Goal: Communication & Community: Answer question/provide support

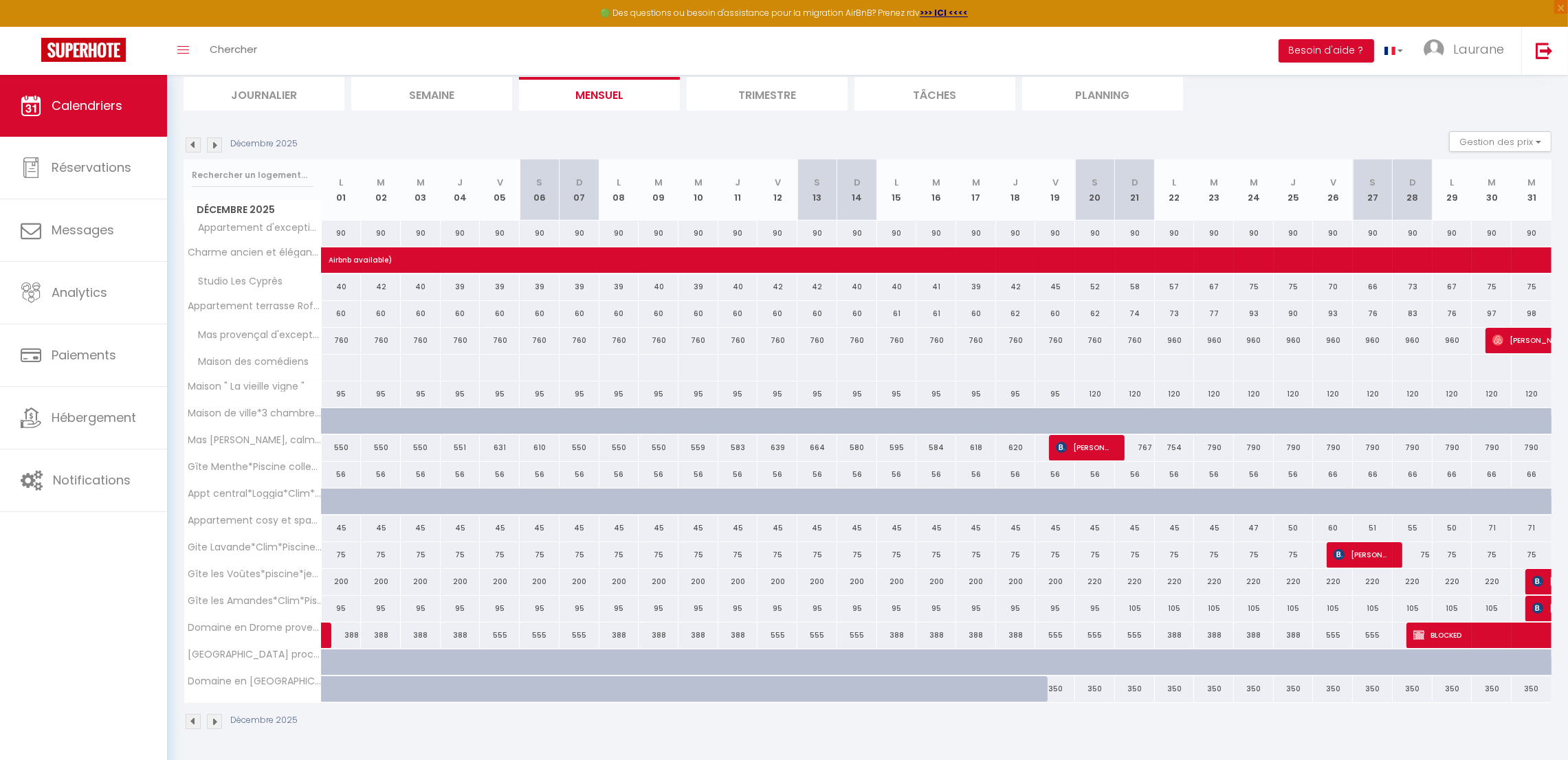
scroll to position [95, 0]
click at [195, 144] on img at bounding box center [192, 144] width 15 height 15
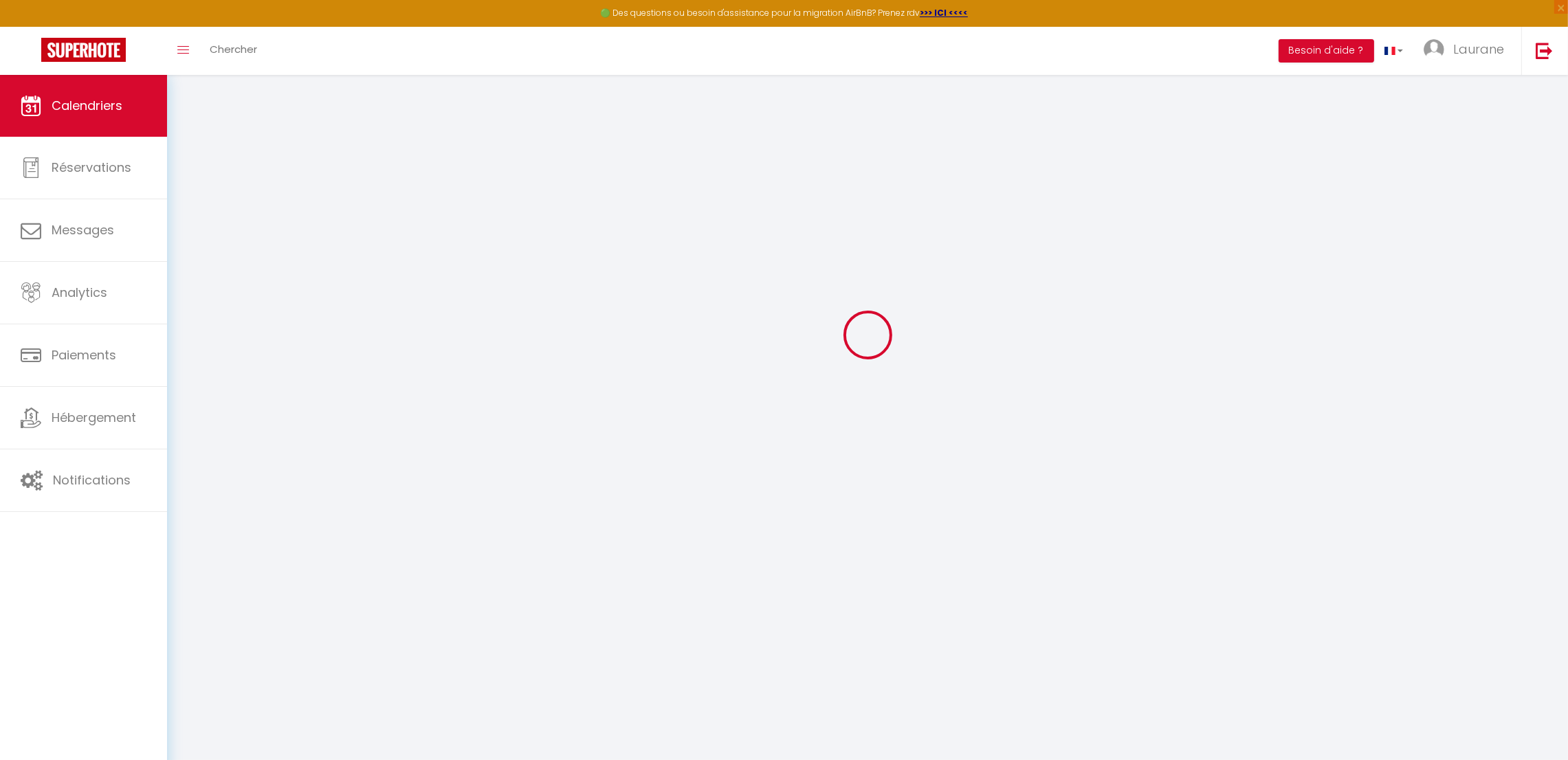
scroll to position [74, 0]
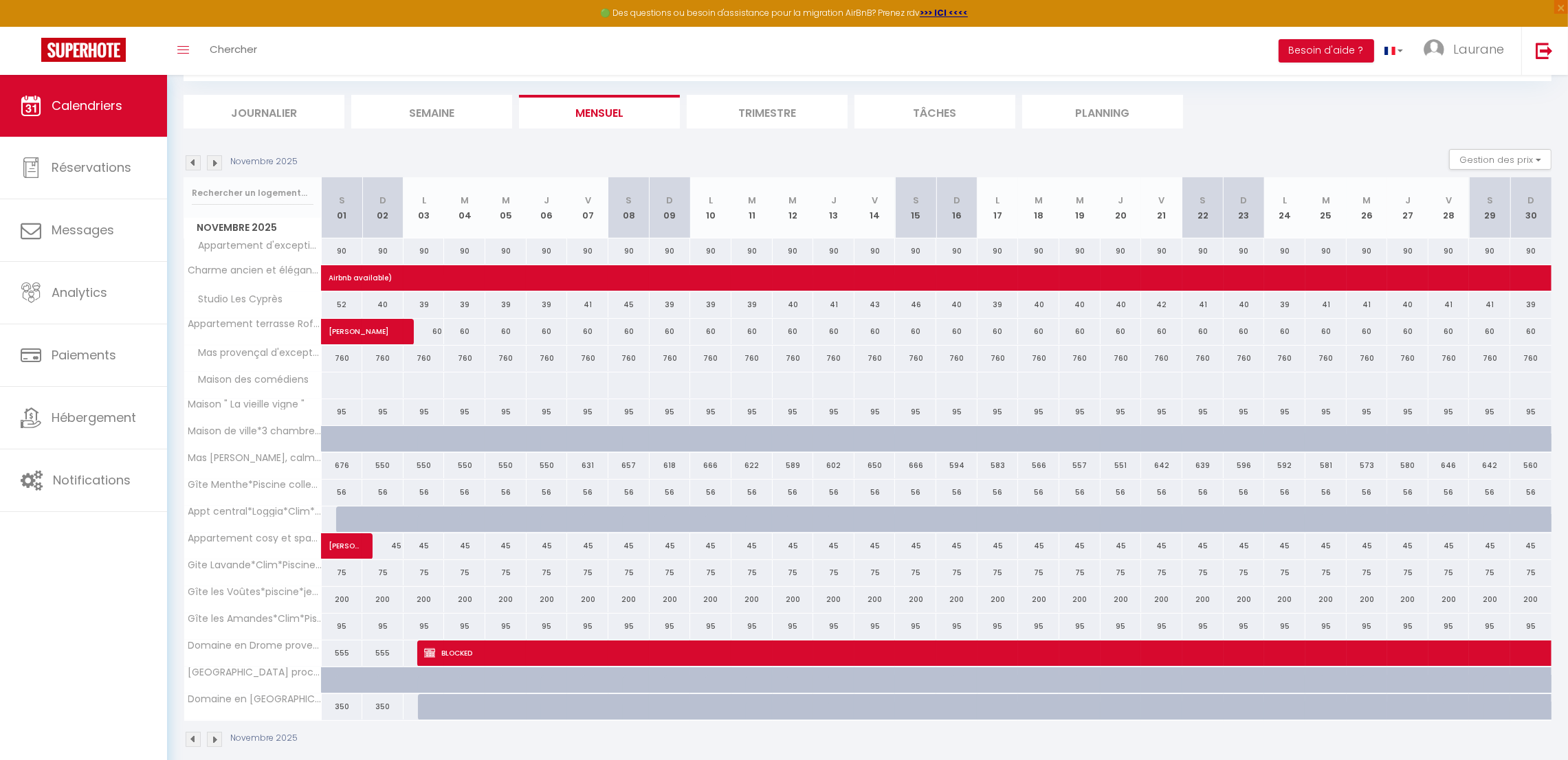
click at [195, 156] on img at bounding box center [192, 163] width 15 height 15
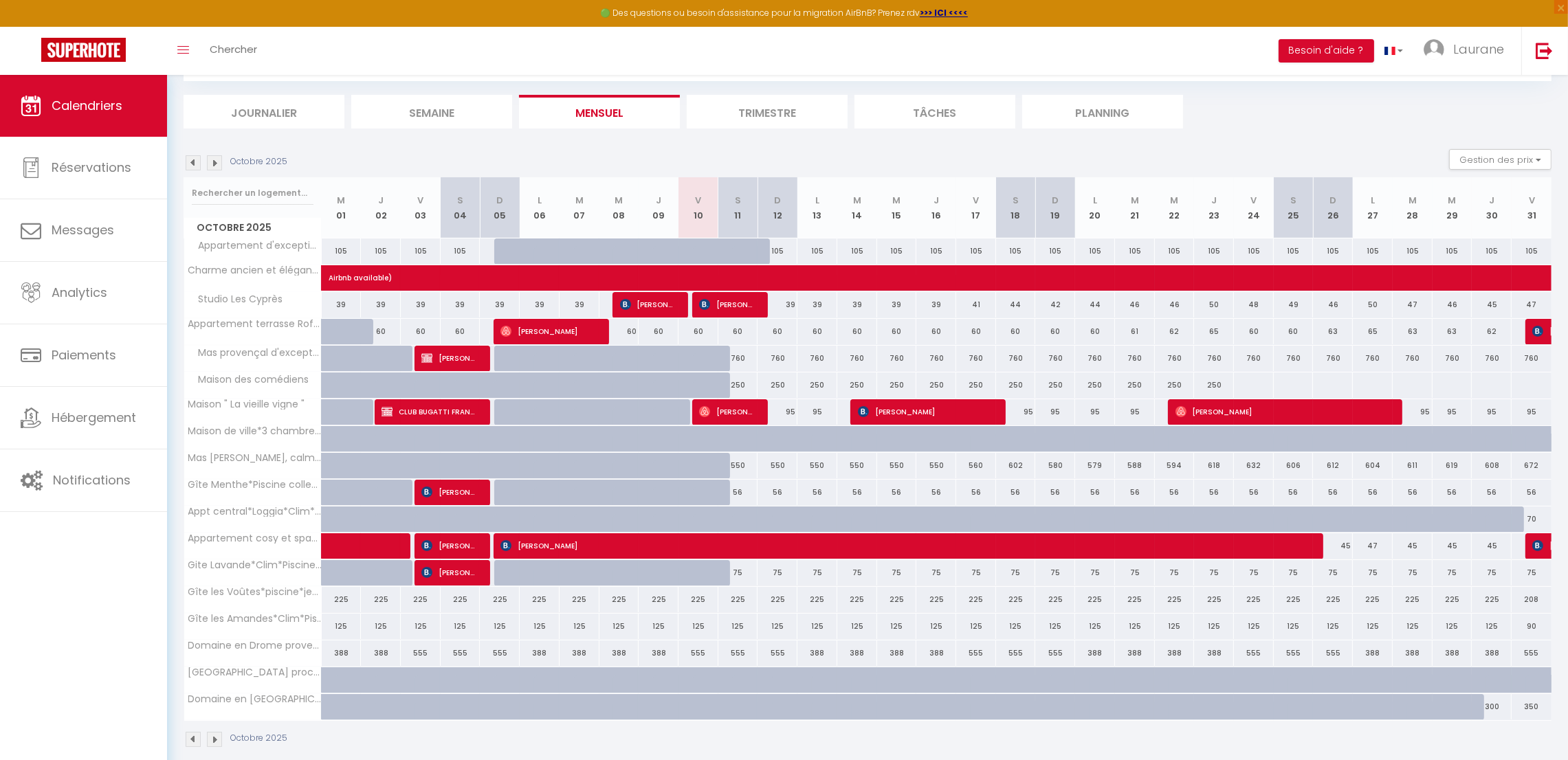
scroll to position [95, 0]
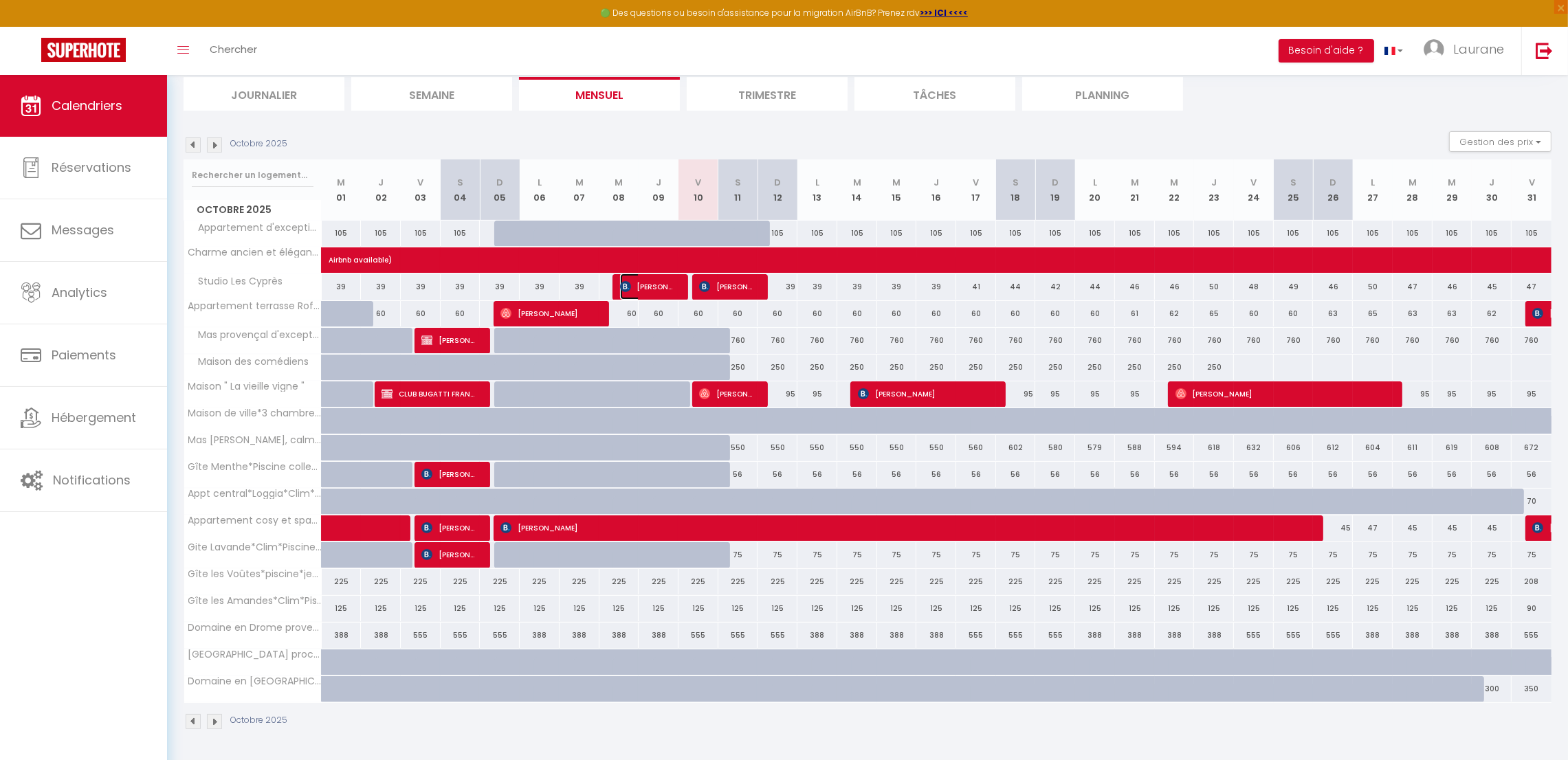
click at [661, 282] on span "[PERSON_NAME]" at bounding box center [647, 286] width 53 height 26
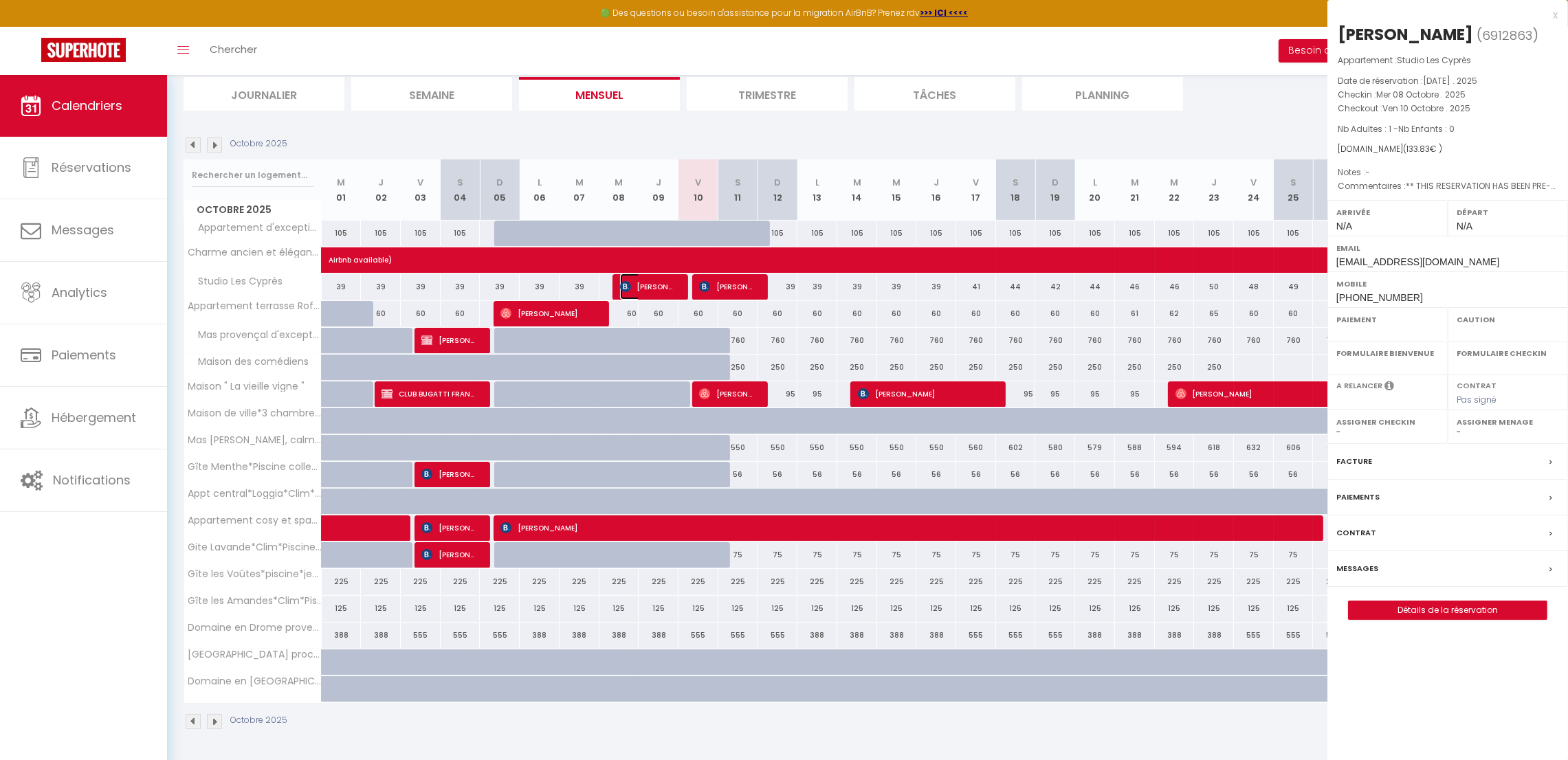
select select "OK"
select select "0"
select select "1"
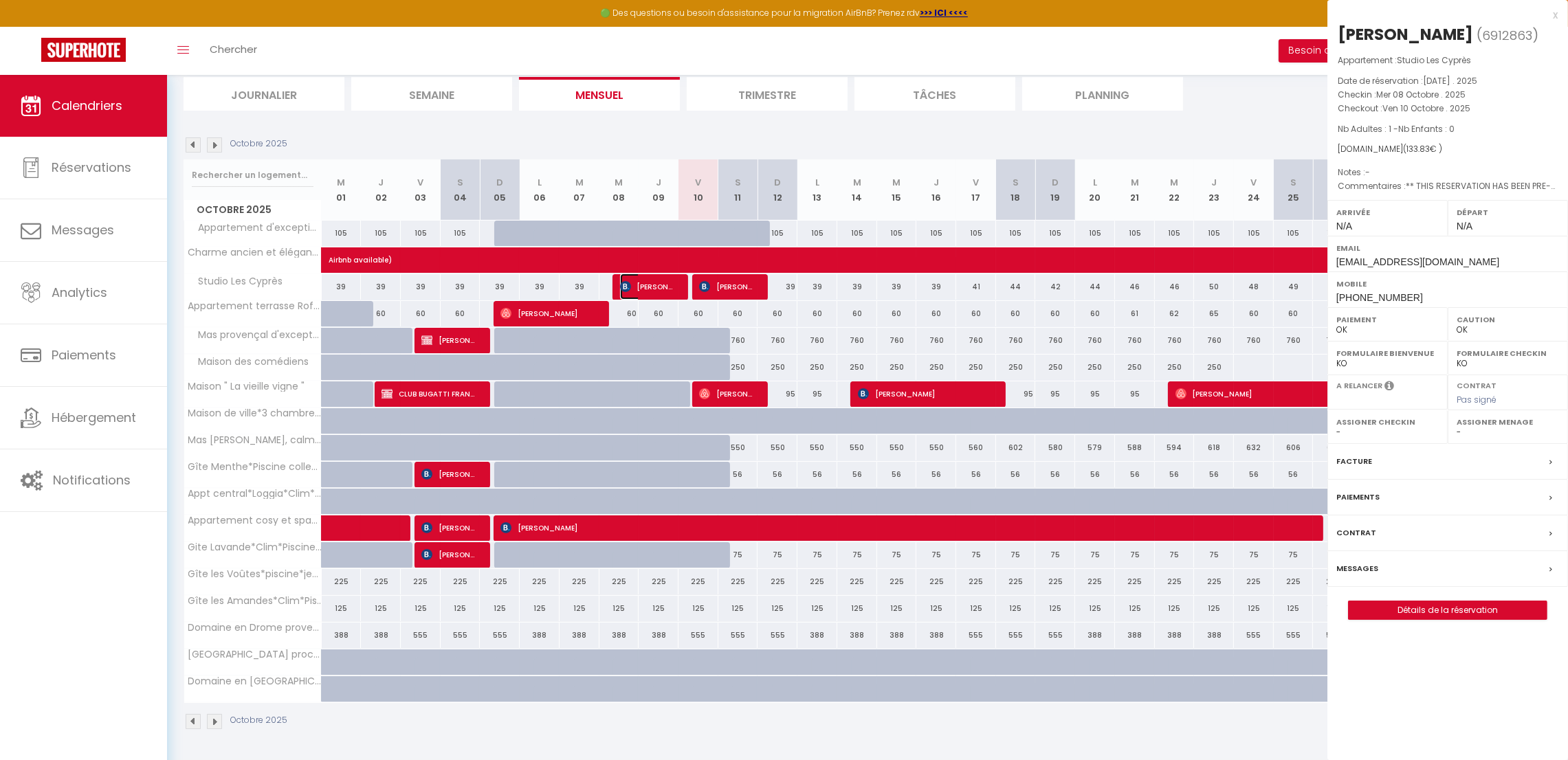
select select
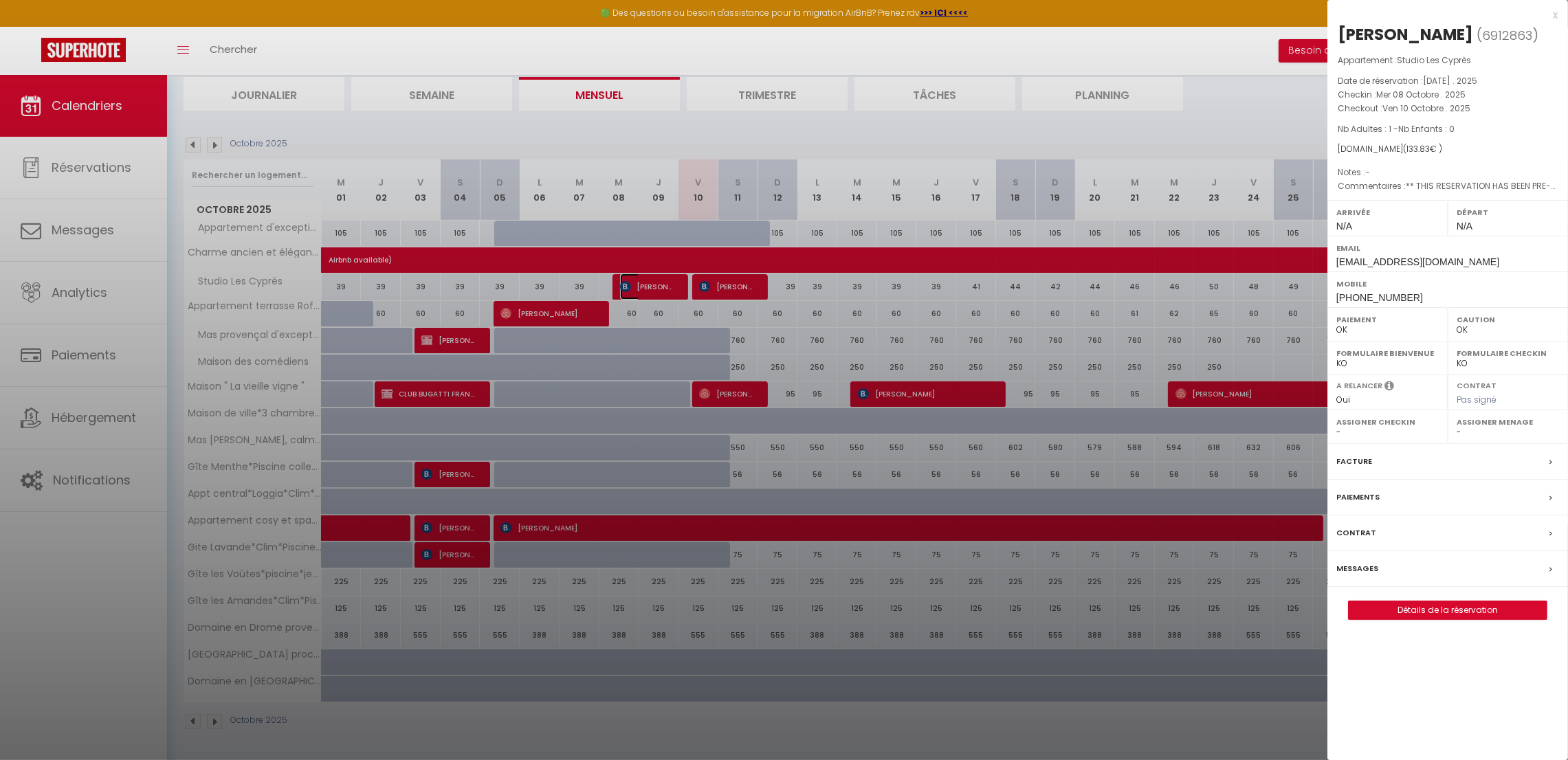
select select "41518"
click at [1392, 459] on div "Facture" at bounding box center [1448, 461] width 241 height 35
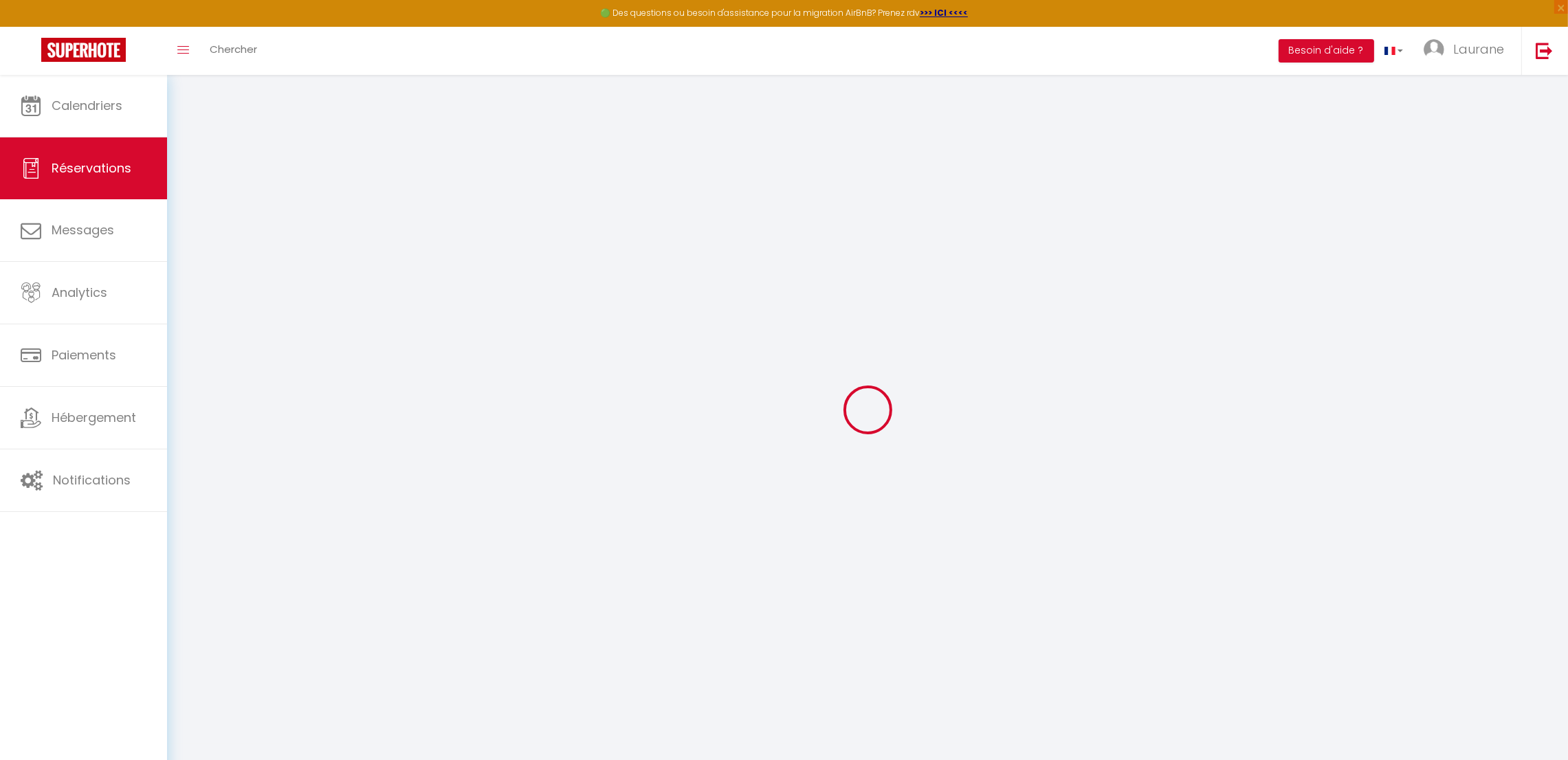
select select "cleaning"
select select "taxes"
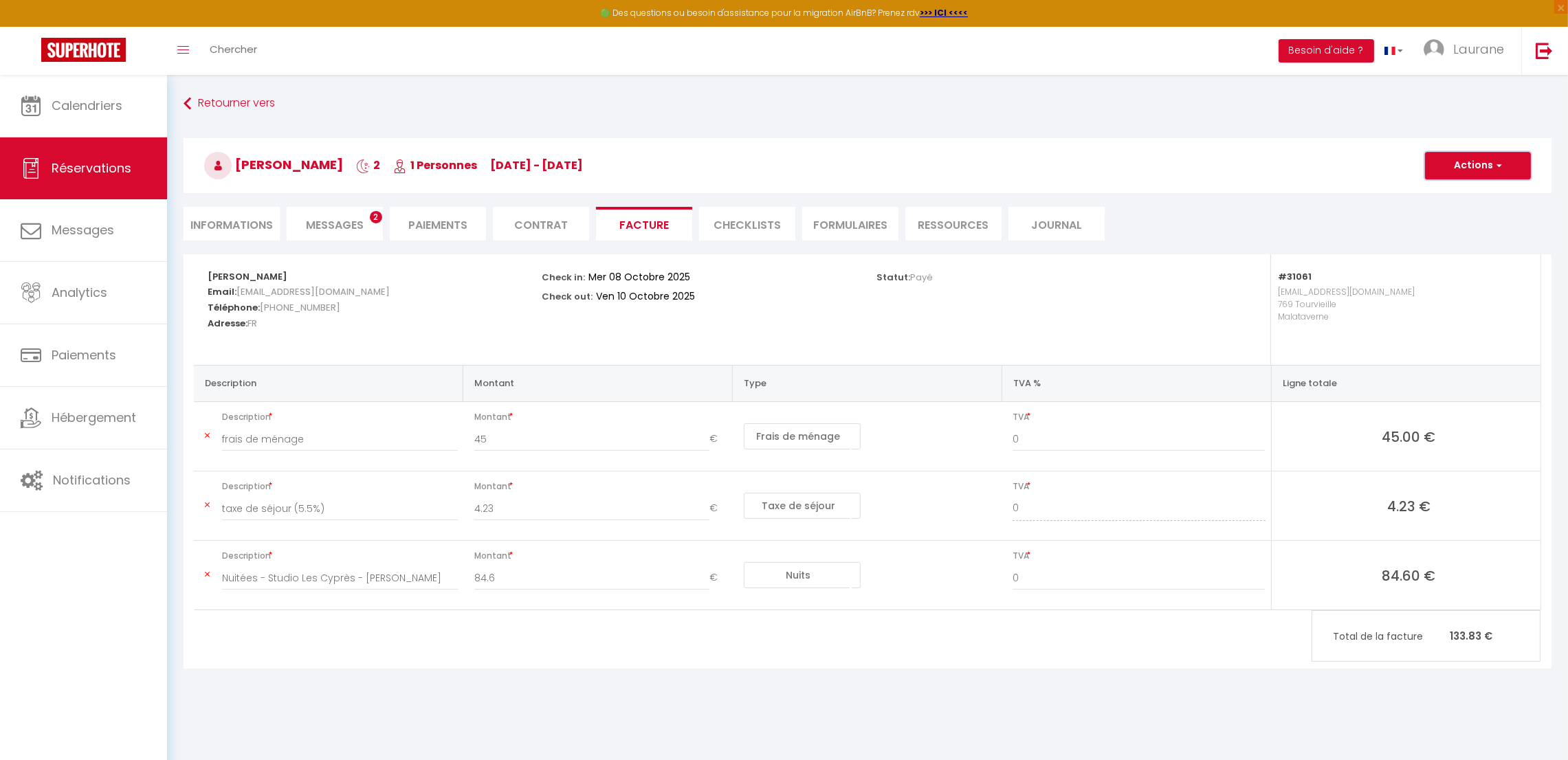
click at [1474, 162] on button "Actions" at bounding box center [1478, 166] width 106 height 27
click at [1454, 222] on link "Envoyer la facture" at bounding box center [1468, 231] width 116 height 18
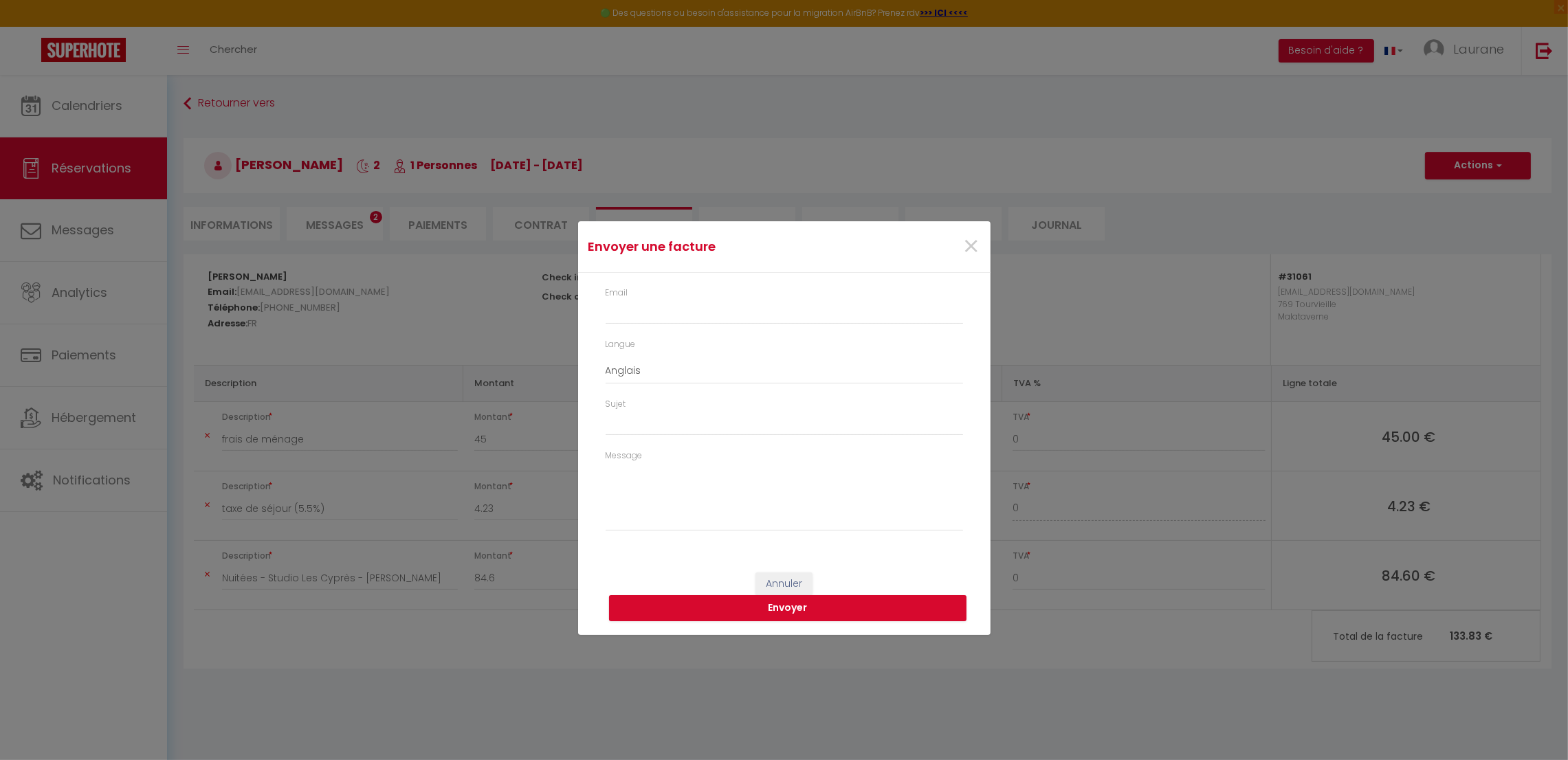
type input "[EMAIL_ADDRESS][DOMAIN_NAME]"
select select "fr"
type input "Votre facture 6912863 - Studio [GEOGRAPHIC_DATA]"
type textarea "Bonjour, Voici le lien pour télécharger votre facture : [URL][DOMAIN_NAME] Déta…"
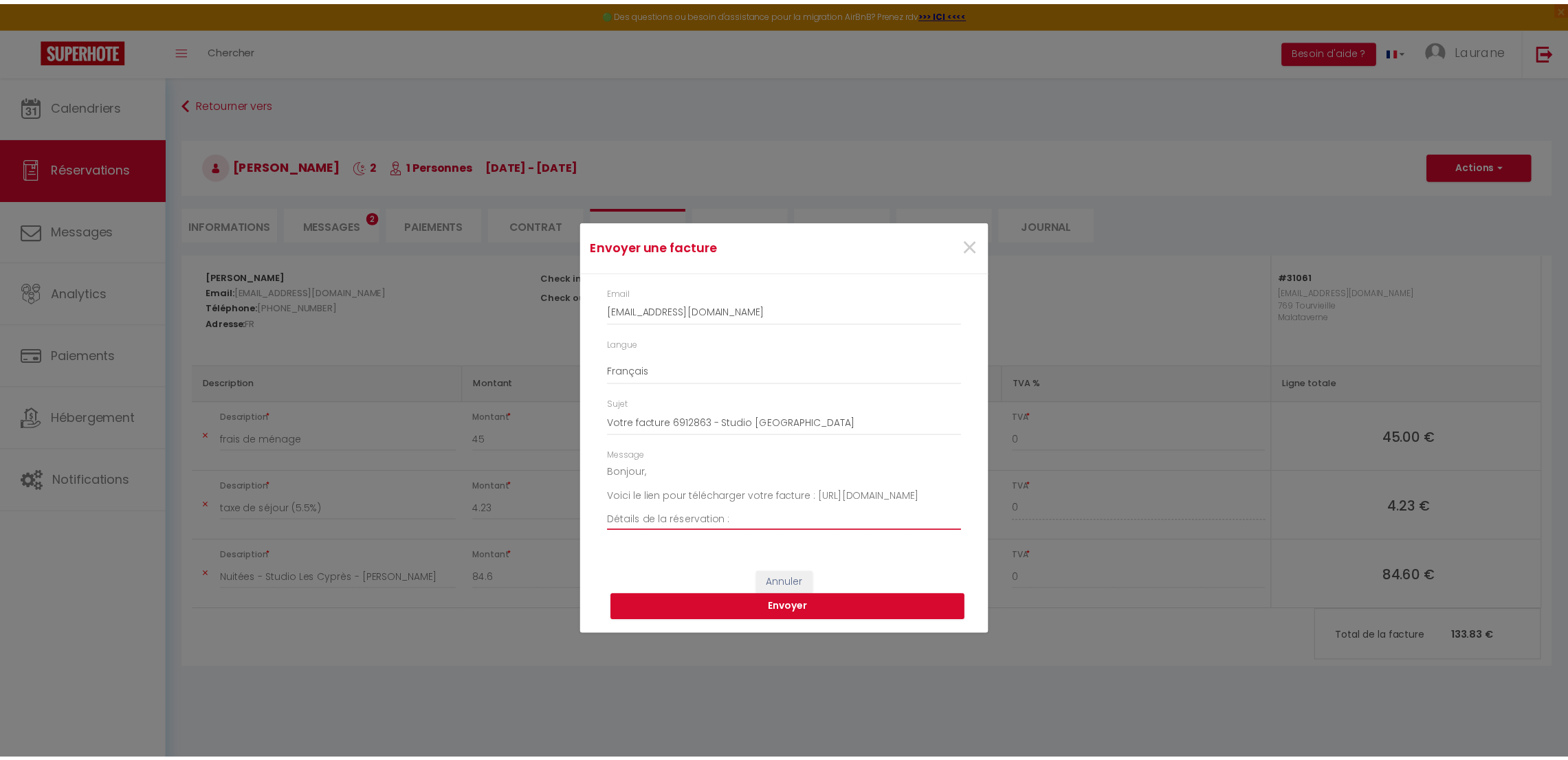
scroll to position [156, 0]
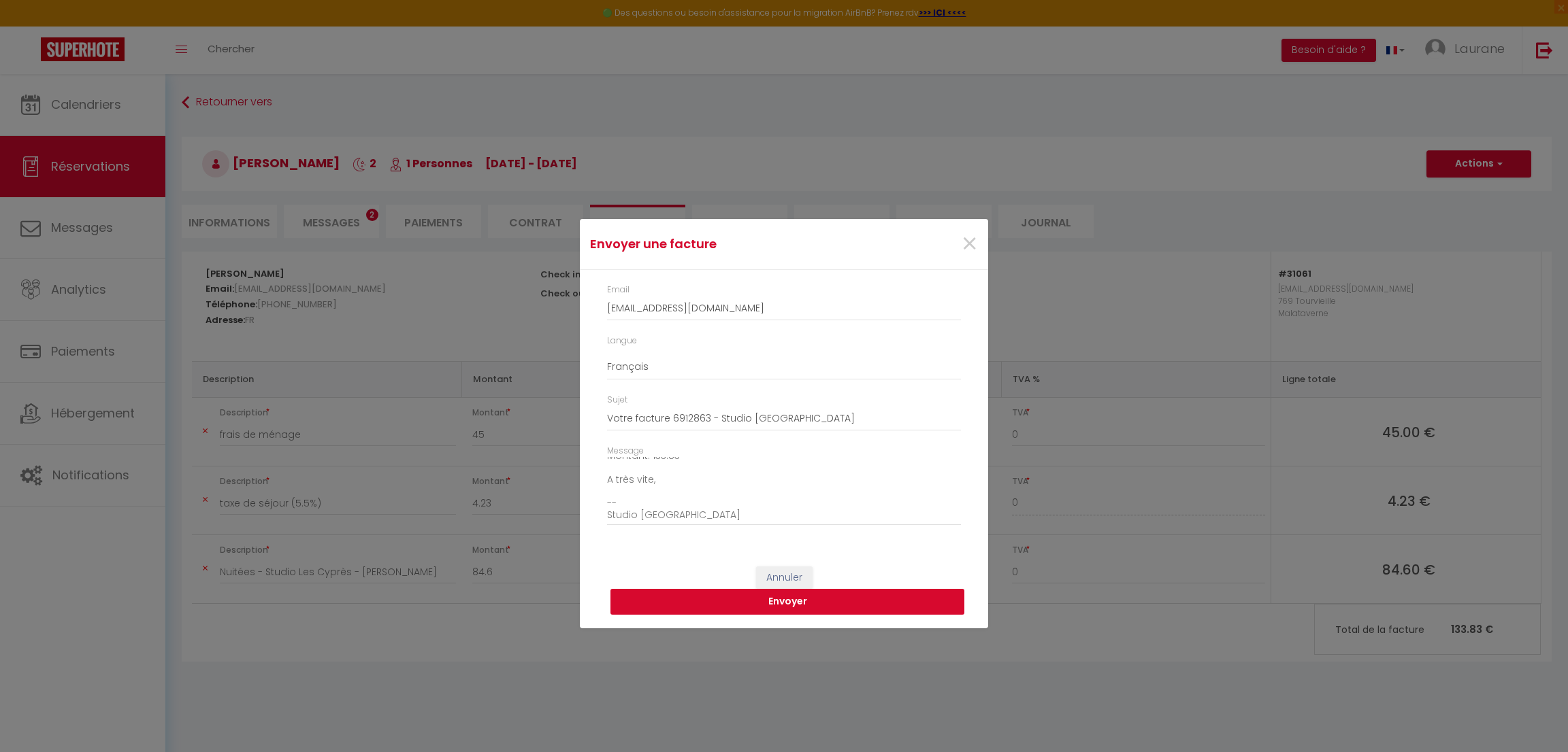
click at [851, 595] on button "Envoyer" at bounding box center [786, 602] width 354 height 26
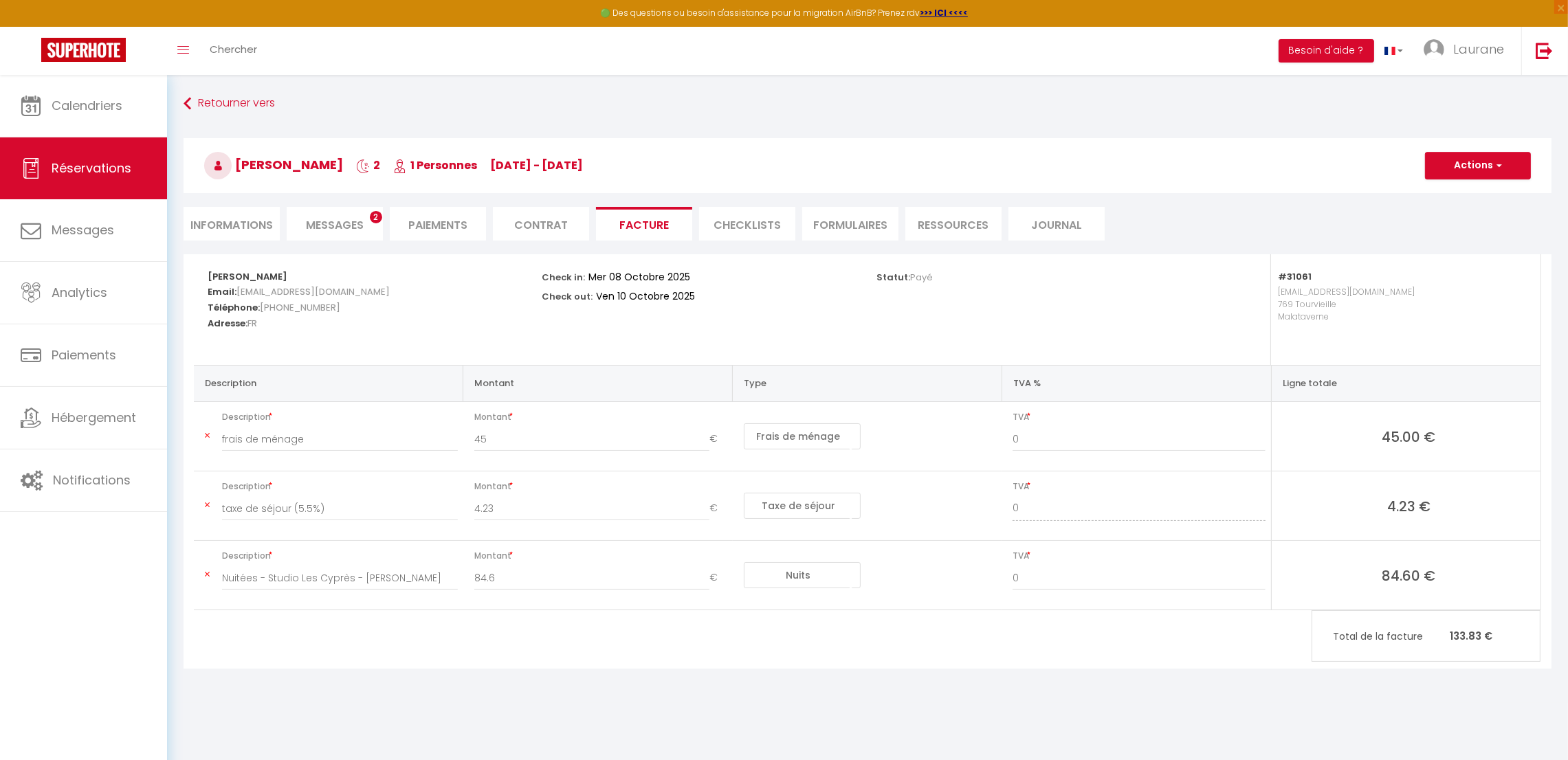
click at [346, 230] on span "Messages" at bounding box center [334, 225] width 58 height 16
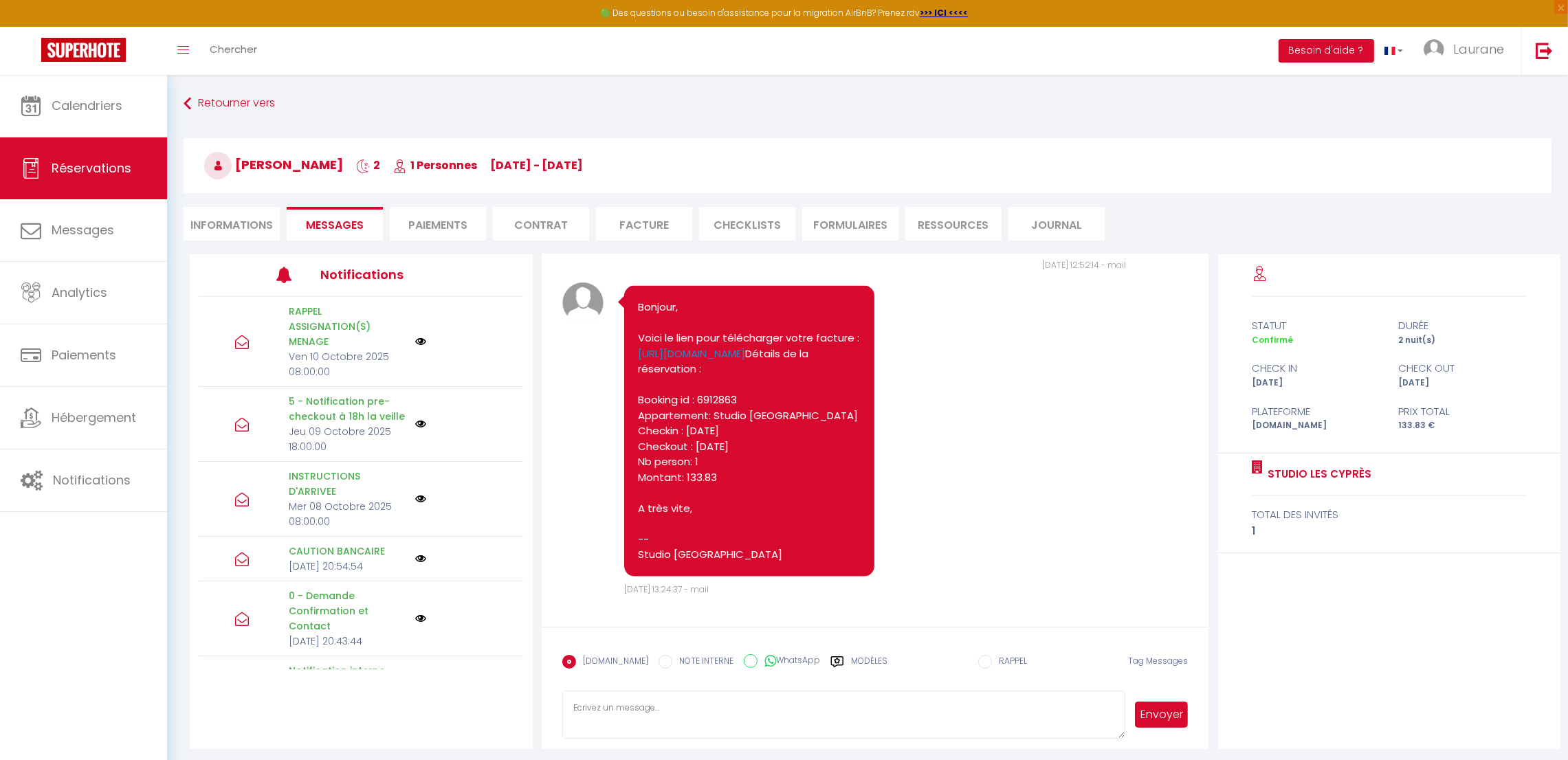
scroll to position [3092, 0]
click at [833, 717] on textarea at bounding box center [844, 714] width 564 height 48
click at [949, 717] on textarea "Bonjour, La facture est envoyée et pour la caution elle se débloque automatique…" at bounding box center [844, 714] width 564 height 48
type textarea "Bonjour, La facture est envoyée et pour la caution elle se débloque automatique…"
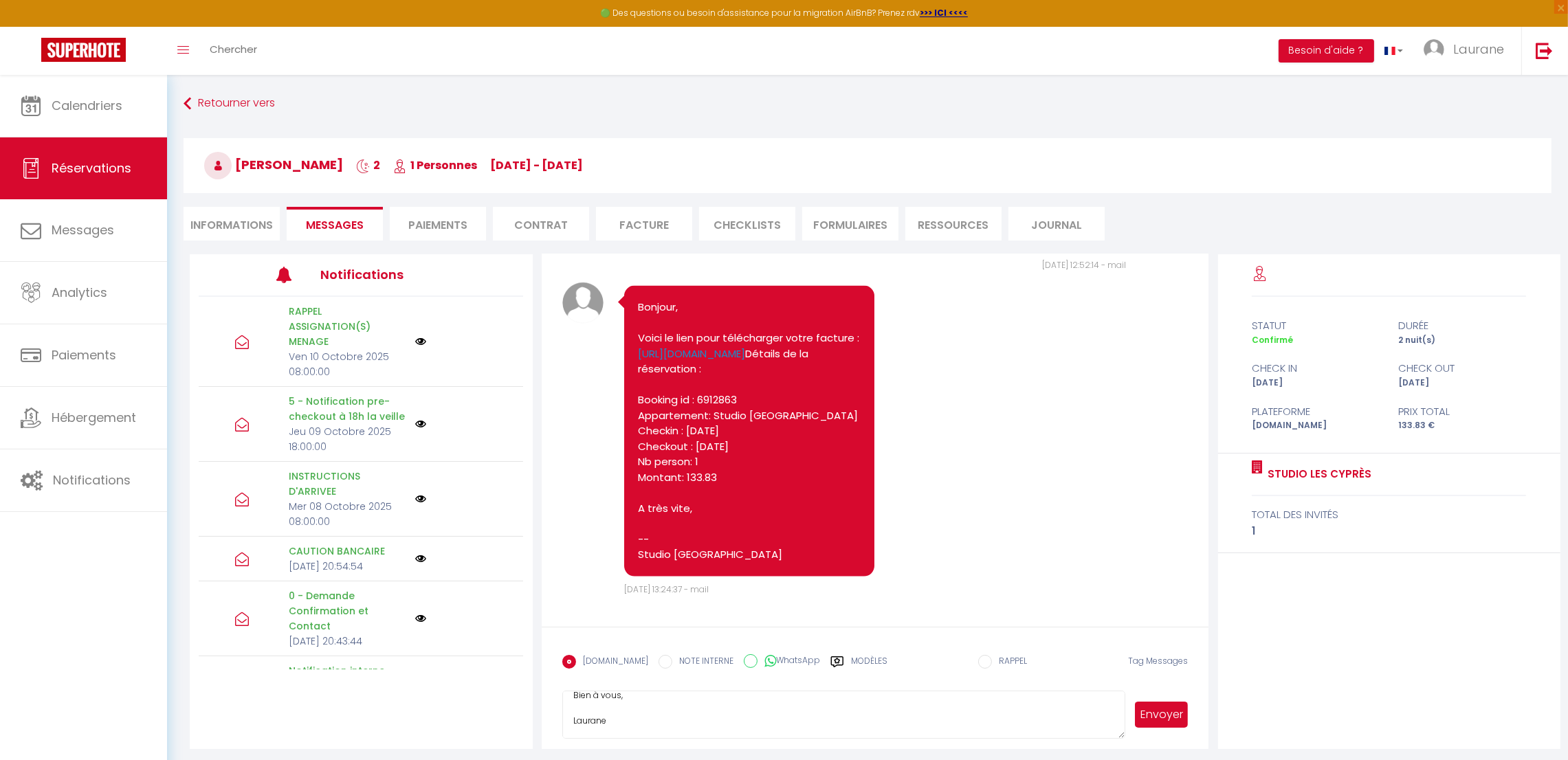
click at [1190, 717] on form "[DOMAIN_NAME] NOTE INTERNE WhatsApp Modèles 10 « ‹ » › [DATE] [PHONE_NUMBER] Di…" at bounding box center [875, 688] width 667 height 122
click at [1162, 710] on button "Envoyer" at bounding box center [1161, 714] width 53 height 26
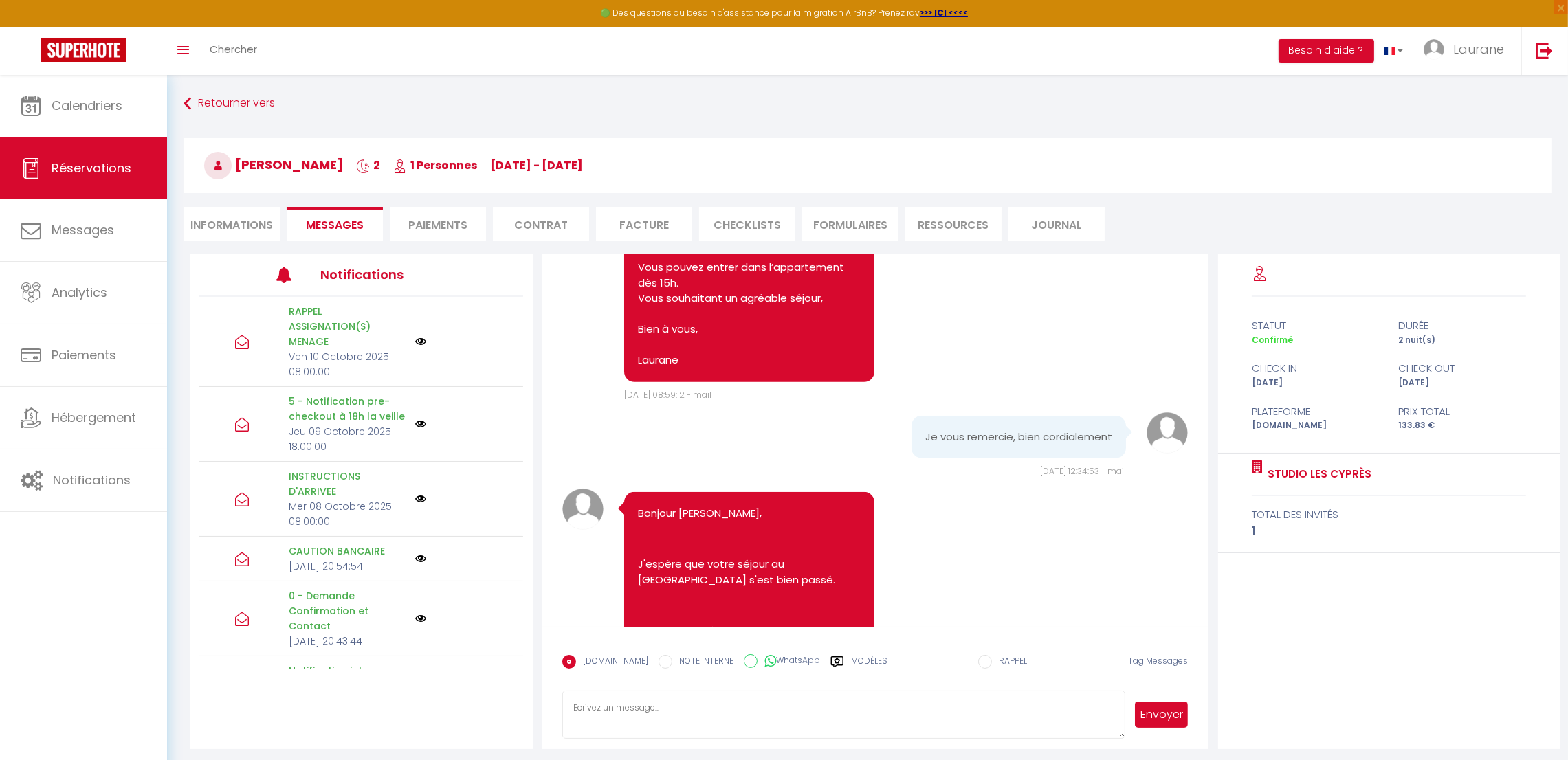
scroll to position [3261, 0]
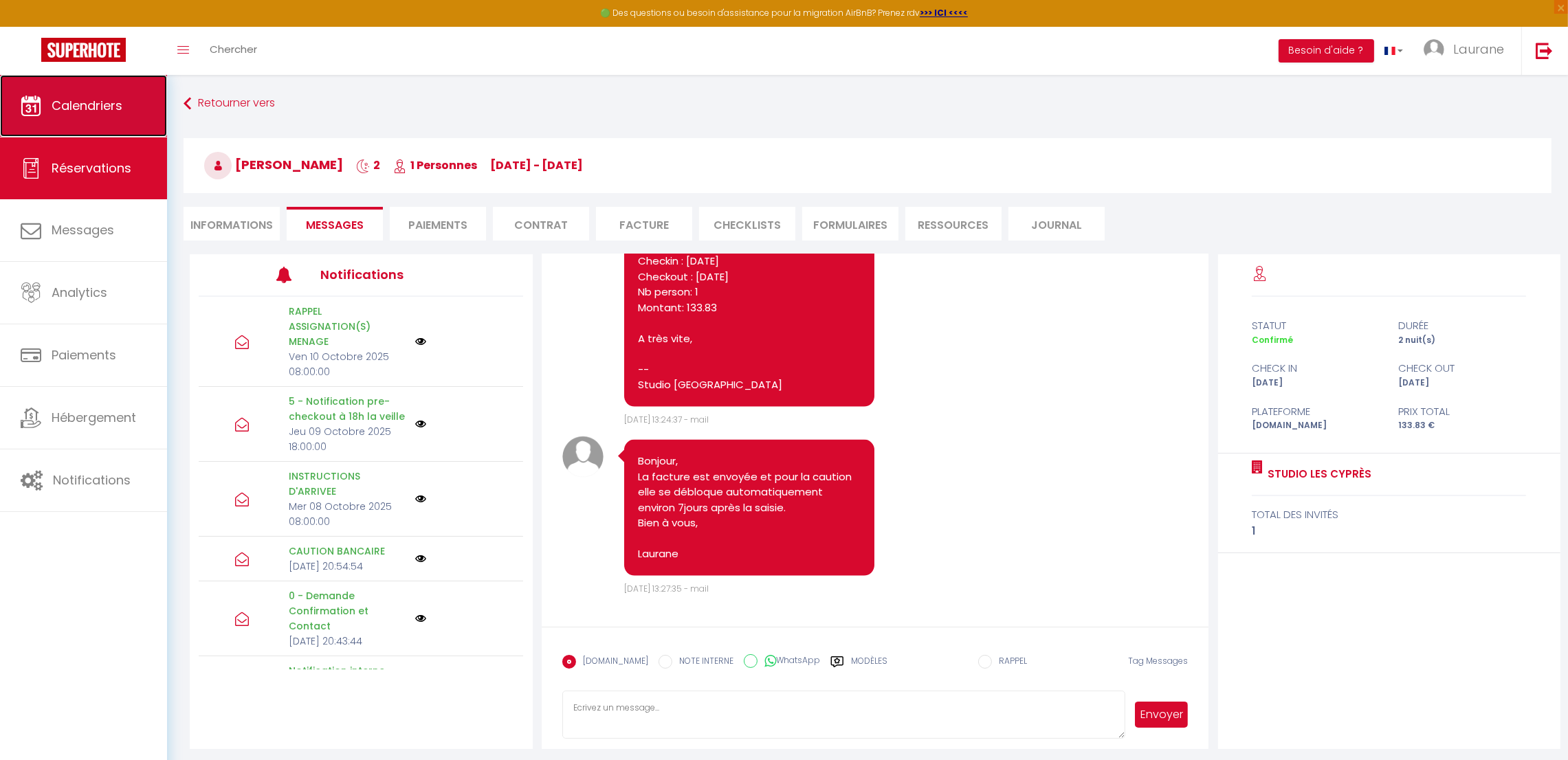
click at [106, 95] on link "Calendriers" at bounding box center [83, 105] width 167 height 62
